Goal: Information Seeking & Learning: Learn about a topic

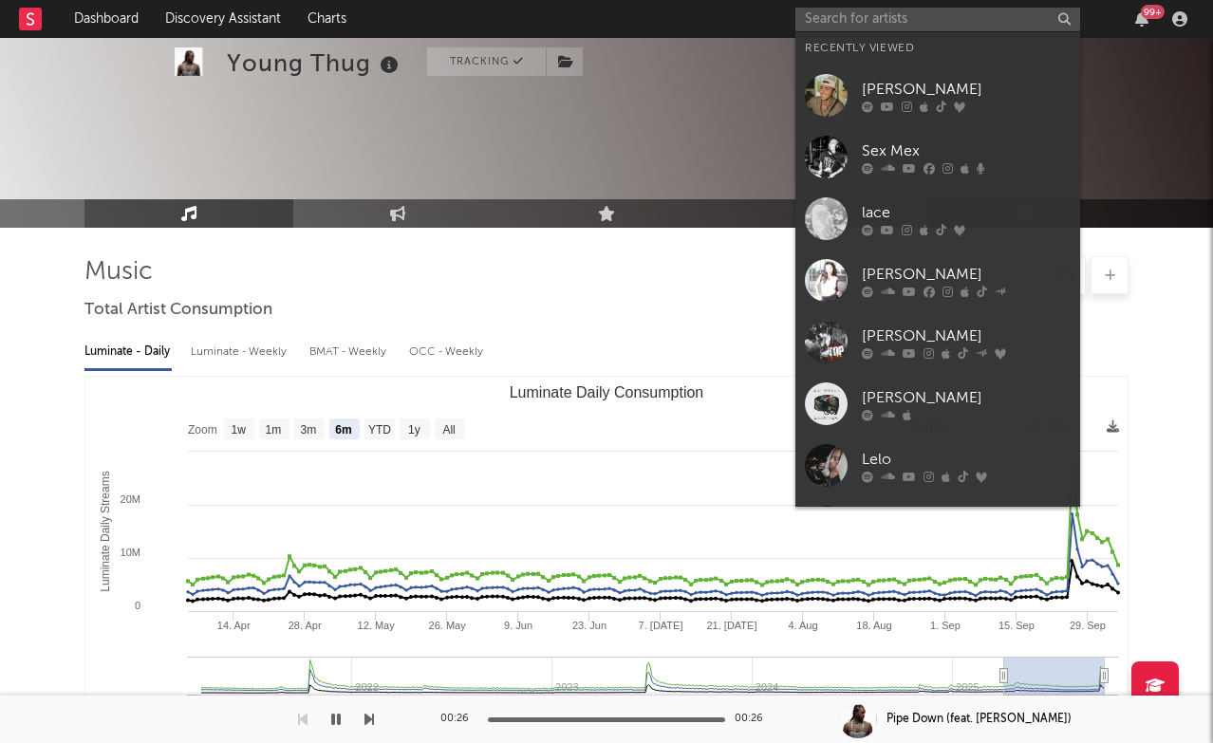
select select "6m"
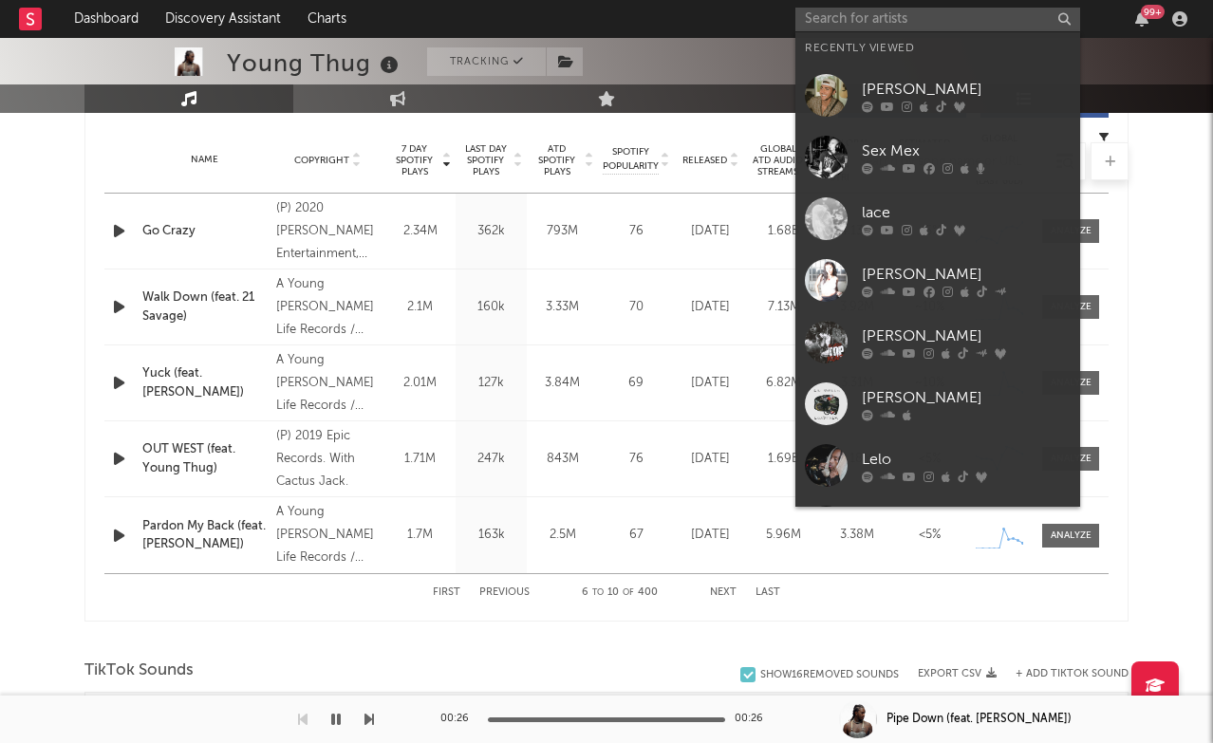
scroll to position [755, 0]
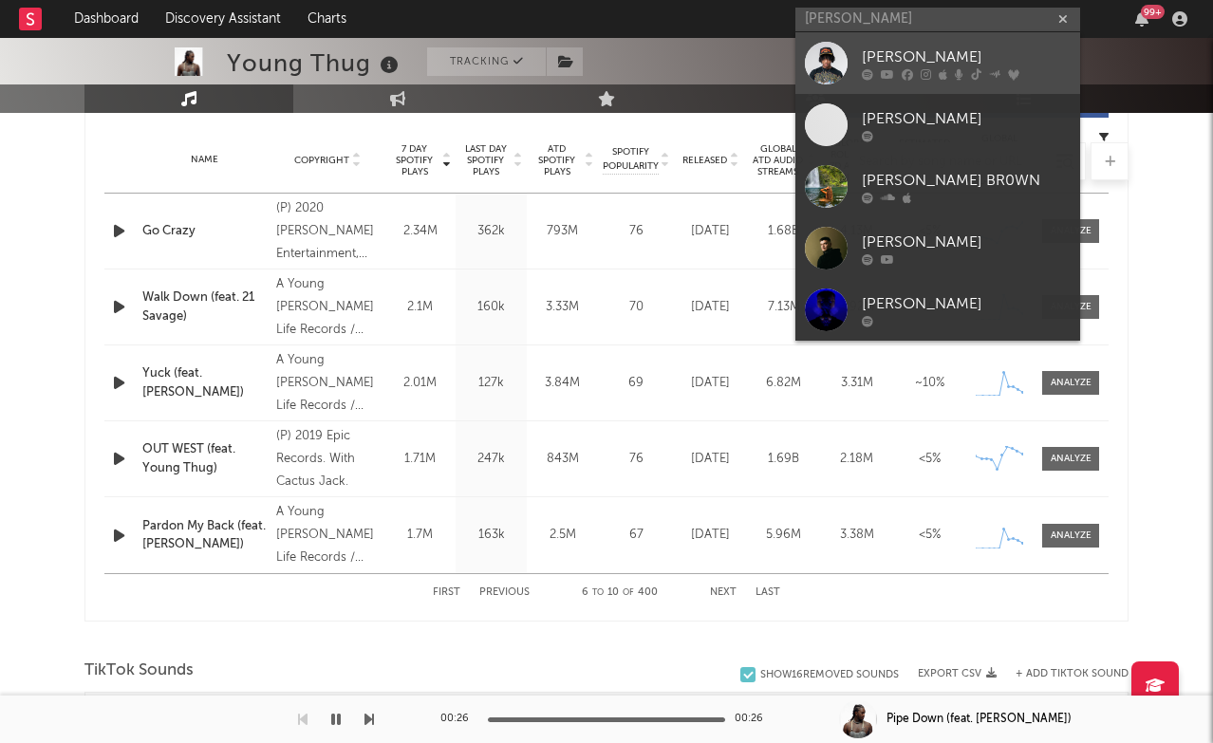
type input "[PERSON_NAME]"
click at [889, 59] on div "[PERSON_NAME]" at bounding box center [966, 57] width 209 height 23
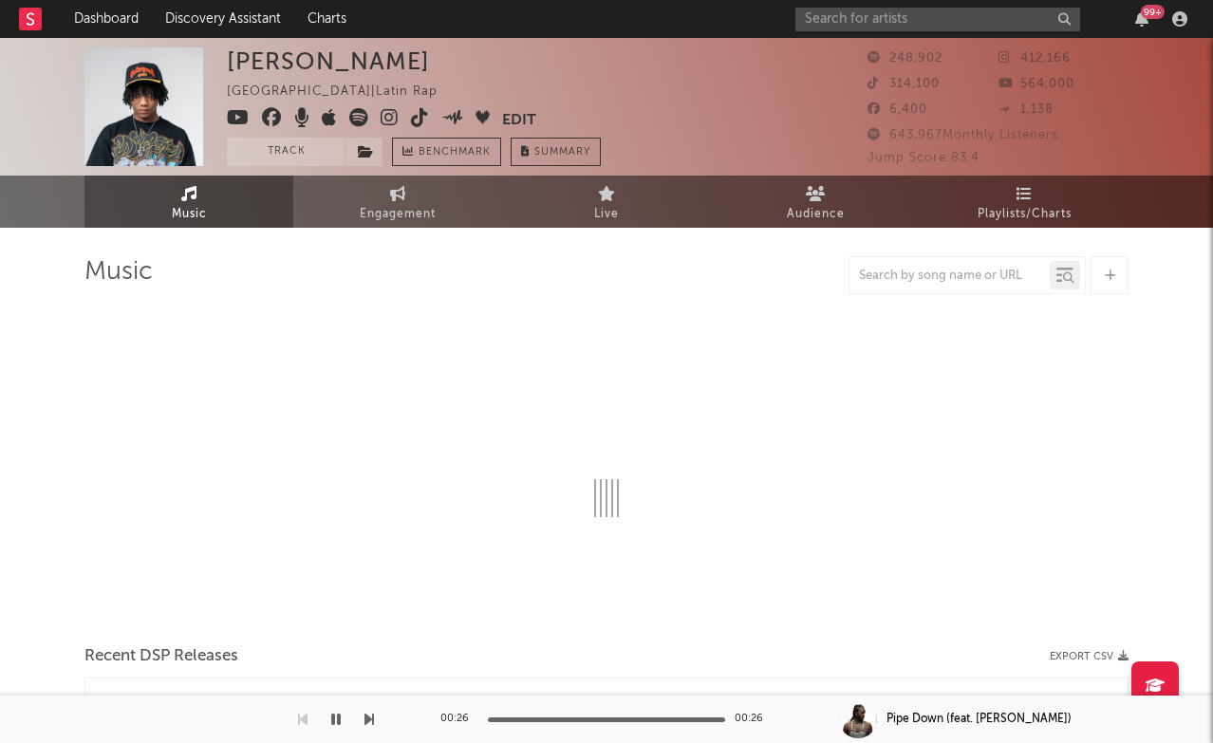
select select "6m"
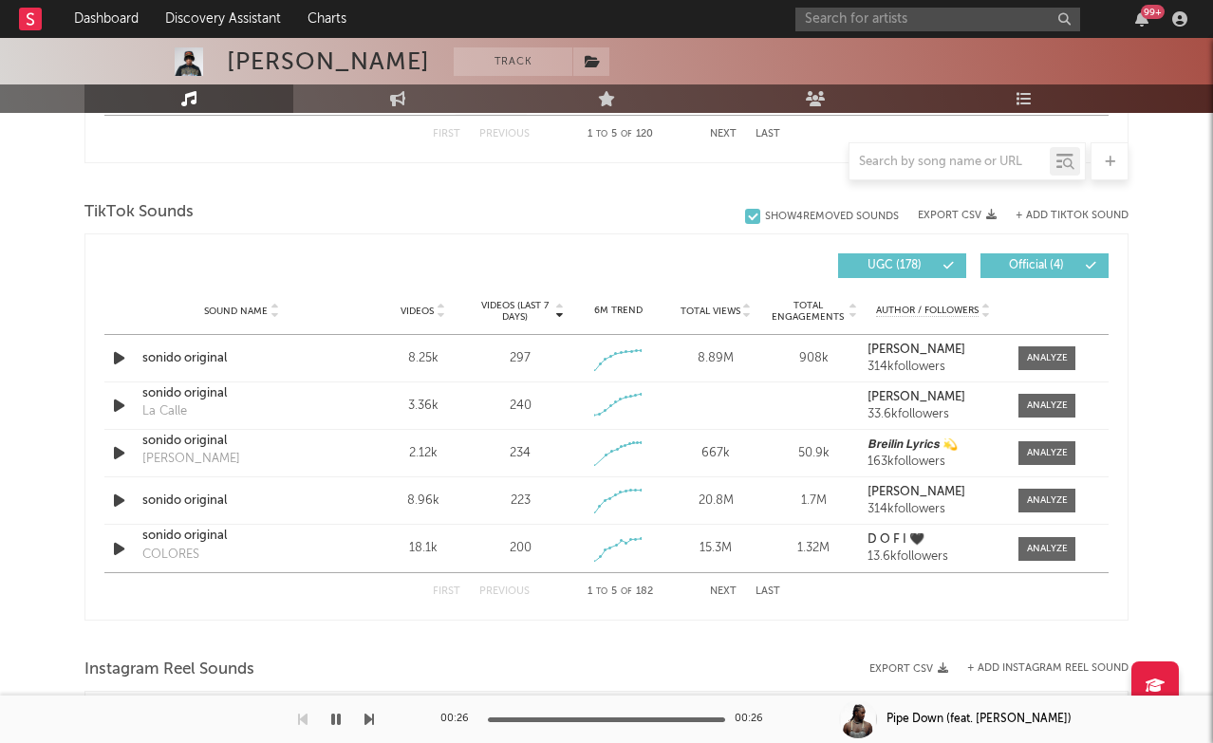
scroll to position [1214, 0]
click at [761, 587] on button "Last" at bounding box center [768, 591] width 25 height 10
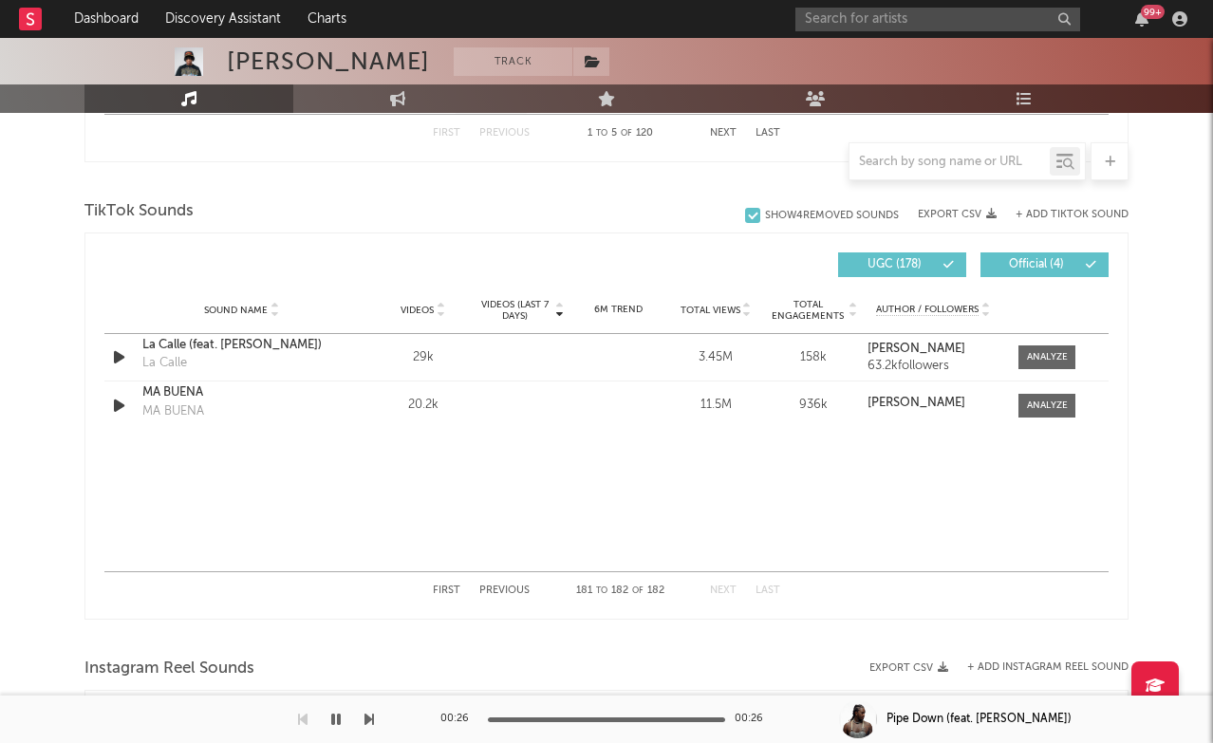
click at [493, 589] on button "Previous" at bounding box center [504, 591] width 50 height 10
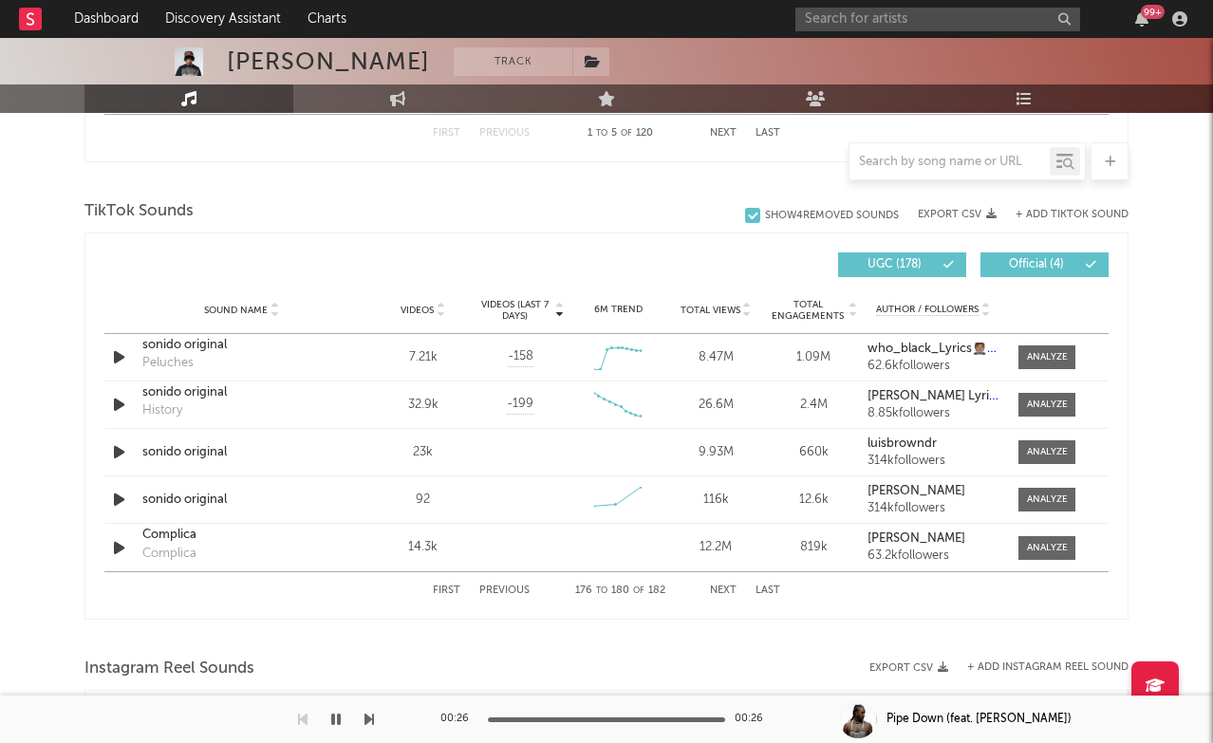
click at [430, 306] on span "Videos" at bounding box center [417, 310] width 33 height 11
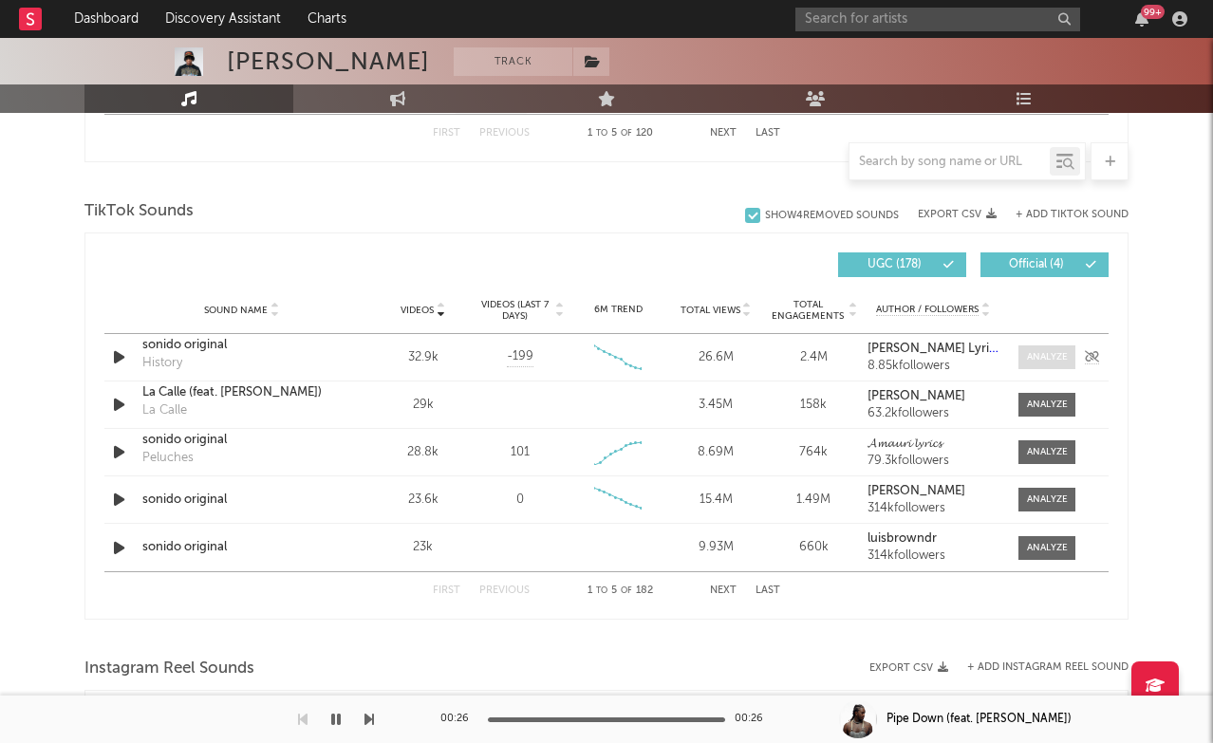
click at [1043, 359] on div at bounding box center [1047, 357] width 41 height 14
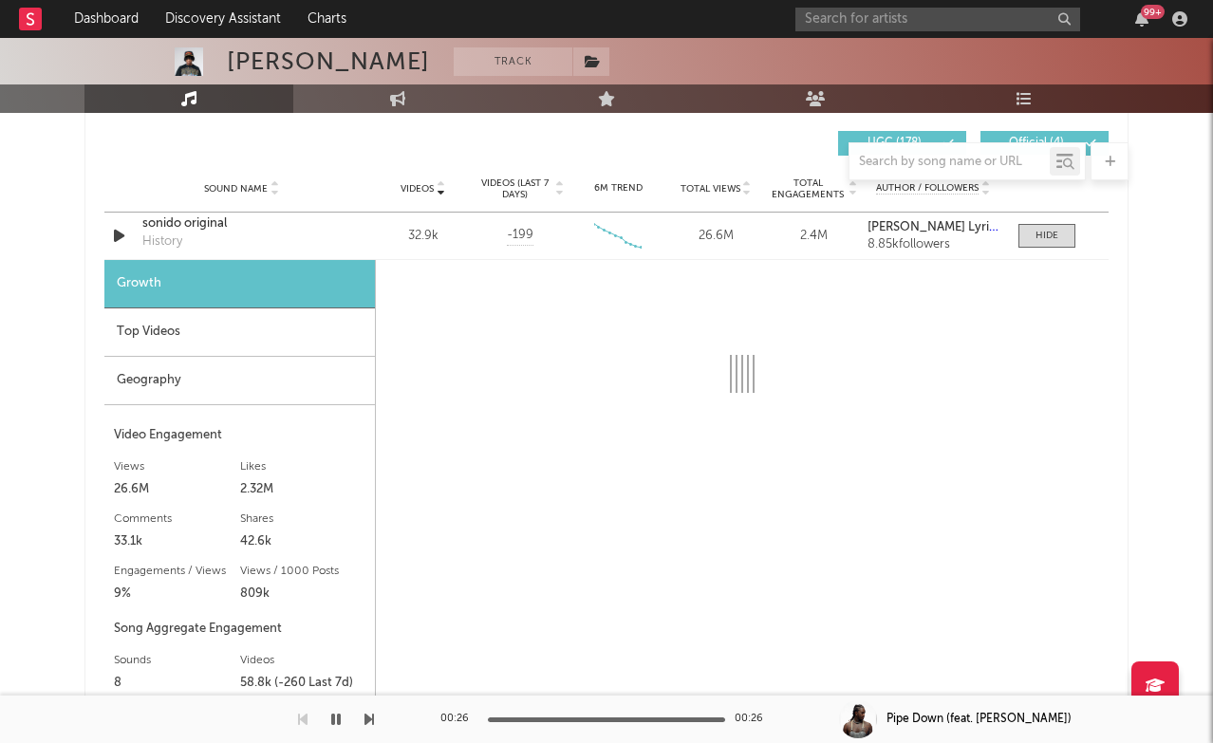
scroll to position [1334, 0]
select select "6m"
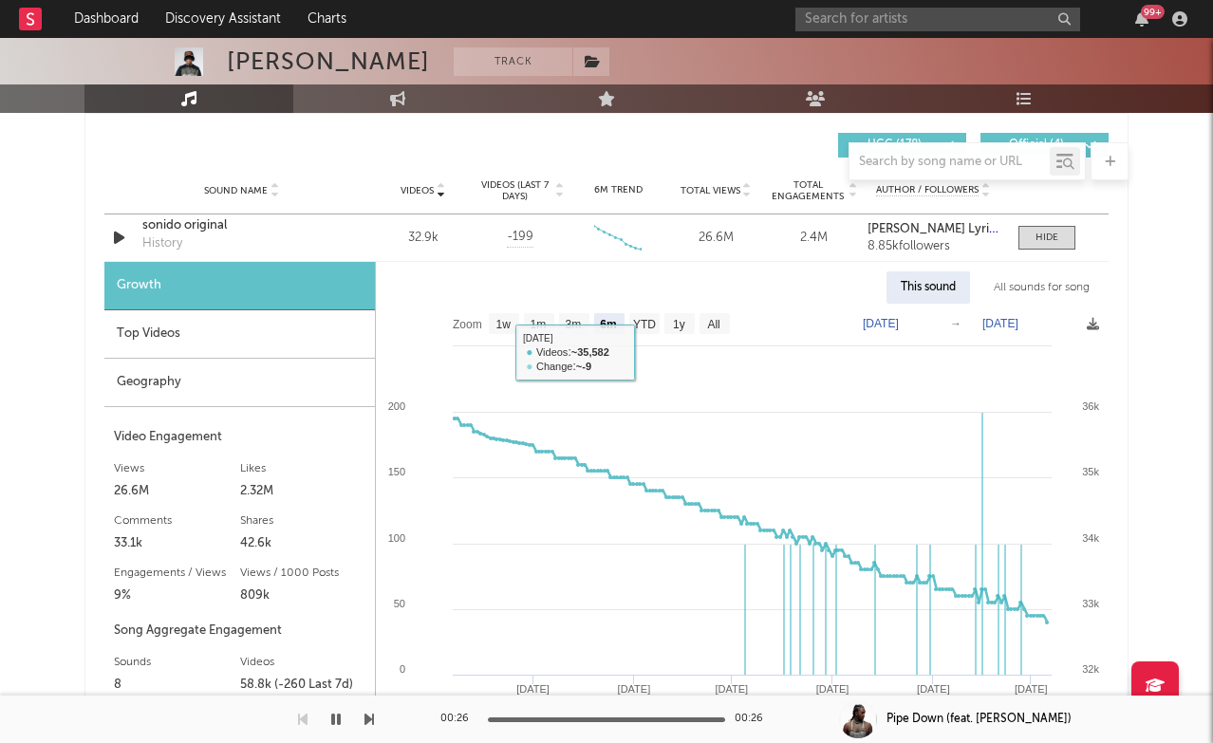
click at [277, 328] on div "Top Videos" at bounding box center [239, 334] width 271 height 48
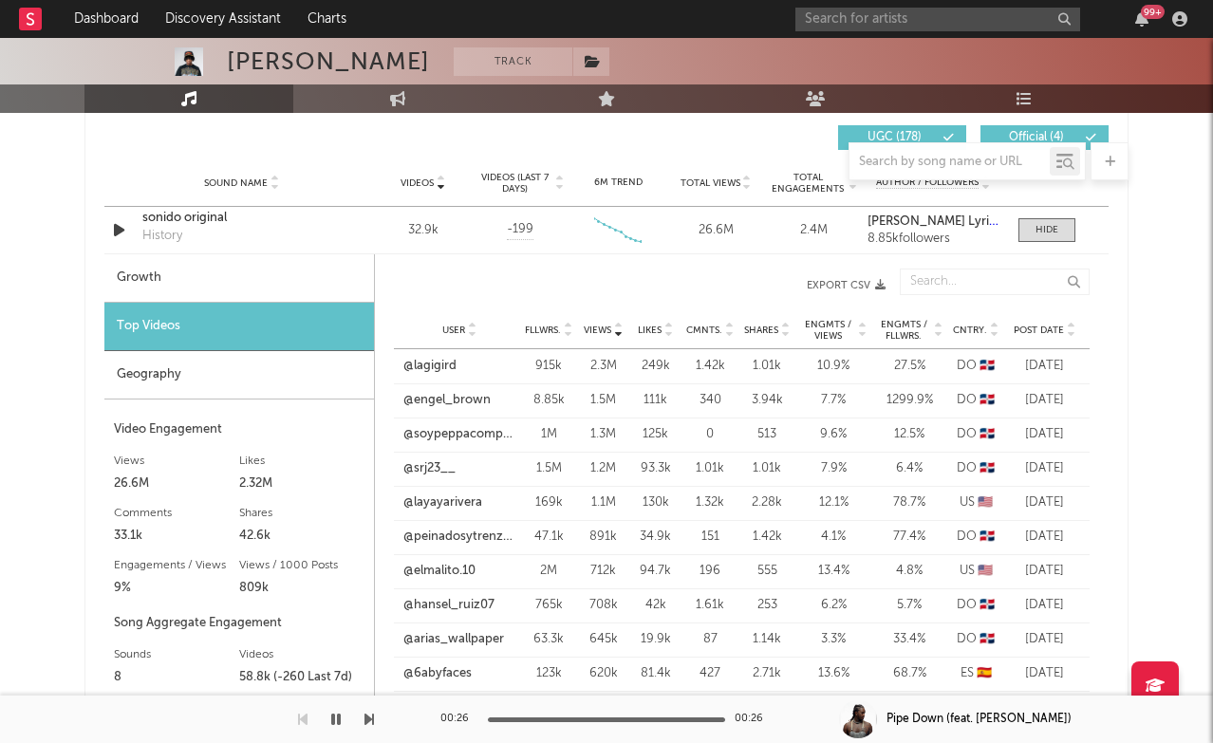
scroll to position [1344, 0]
